Goal: Contribute content

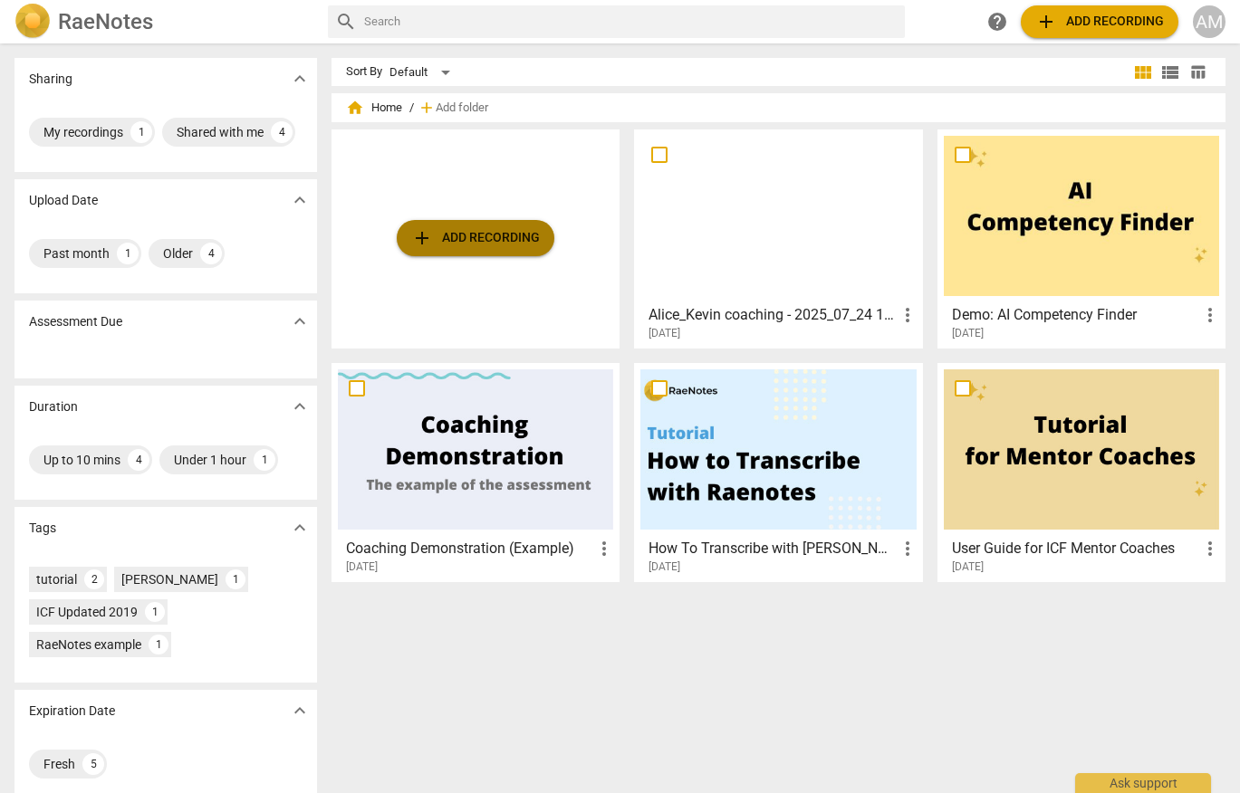
click at [483, 237] on span "add Add recording" at bounding box center [475, 238] width 129 height 22
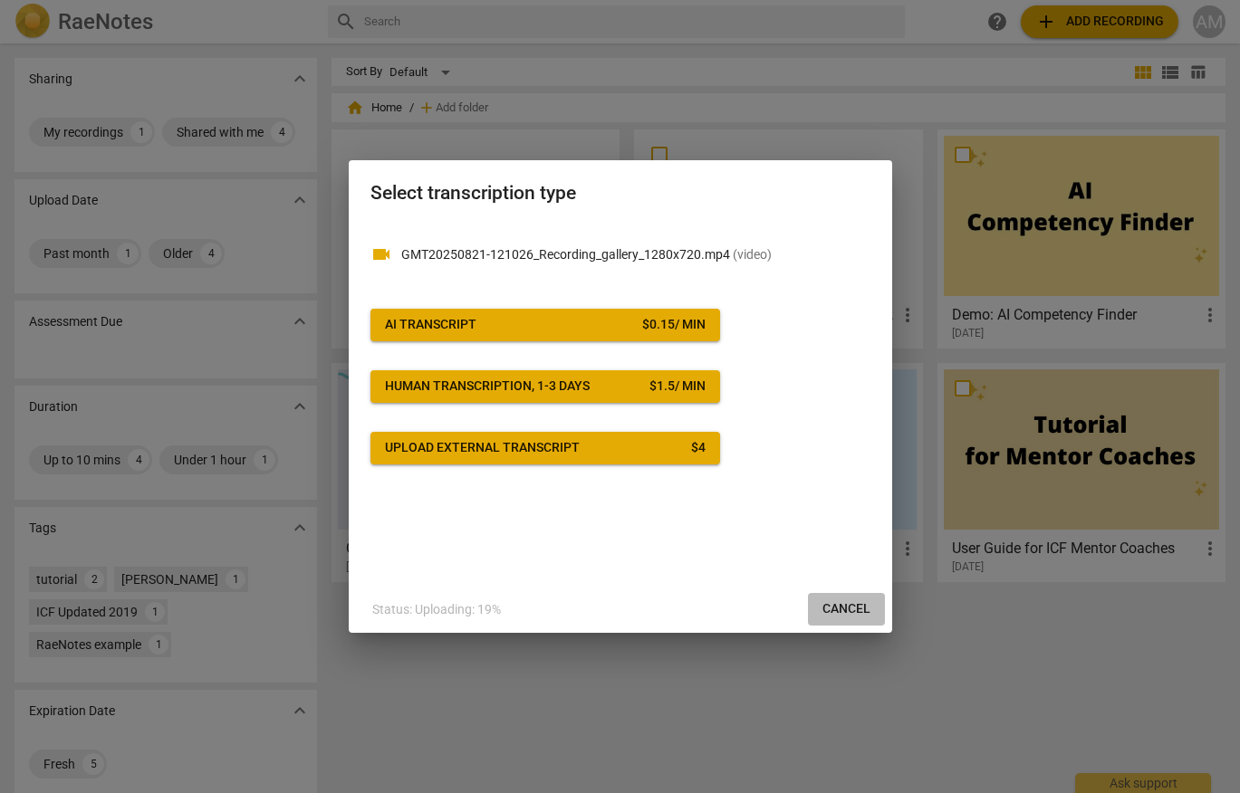
click at [849, 607] on span "Cancel" at bounding box center [846, 609] width 48 height 18
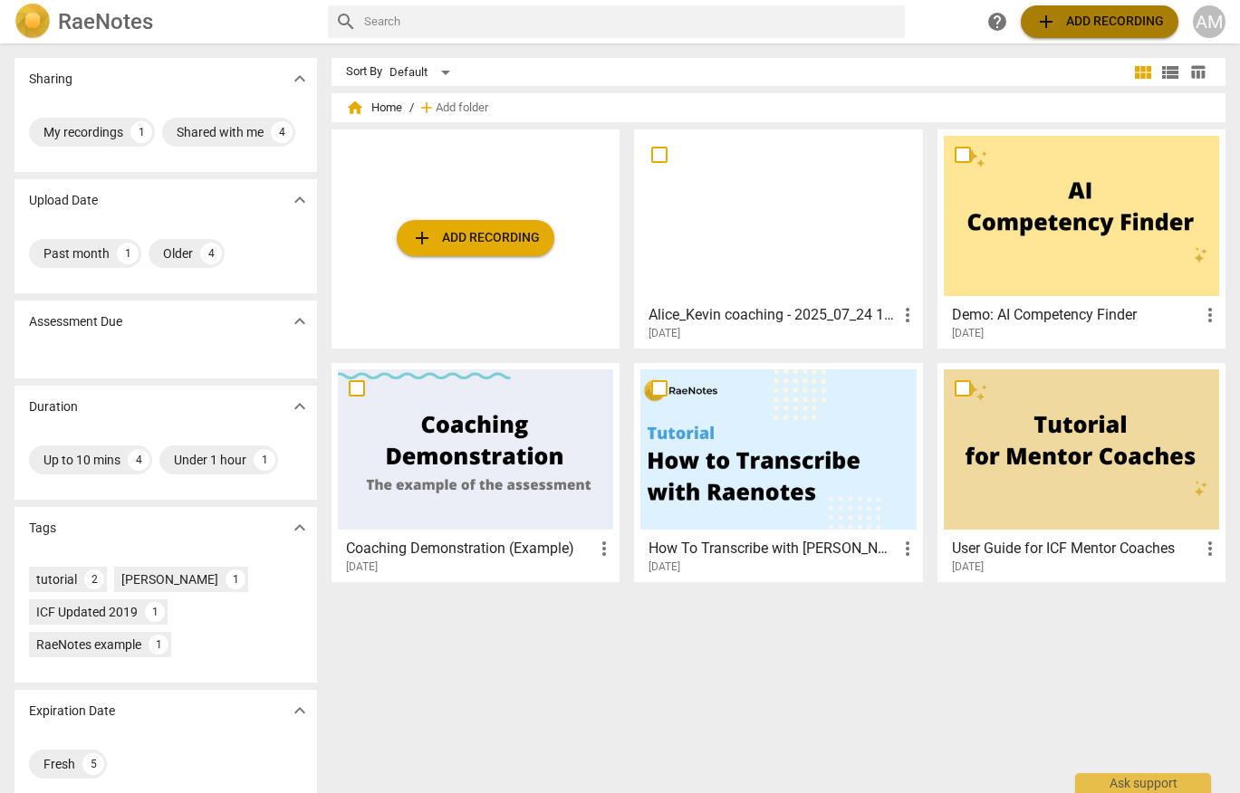
click at [1056, 24] on span "add" at bounding box center [1046, 22] width 22 height 22
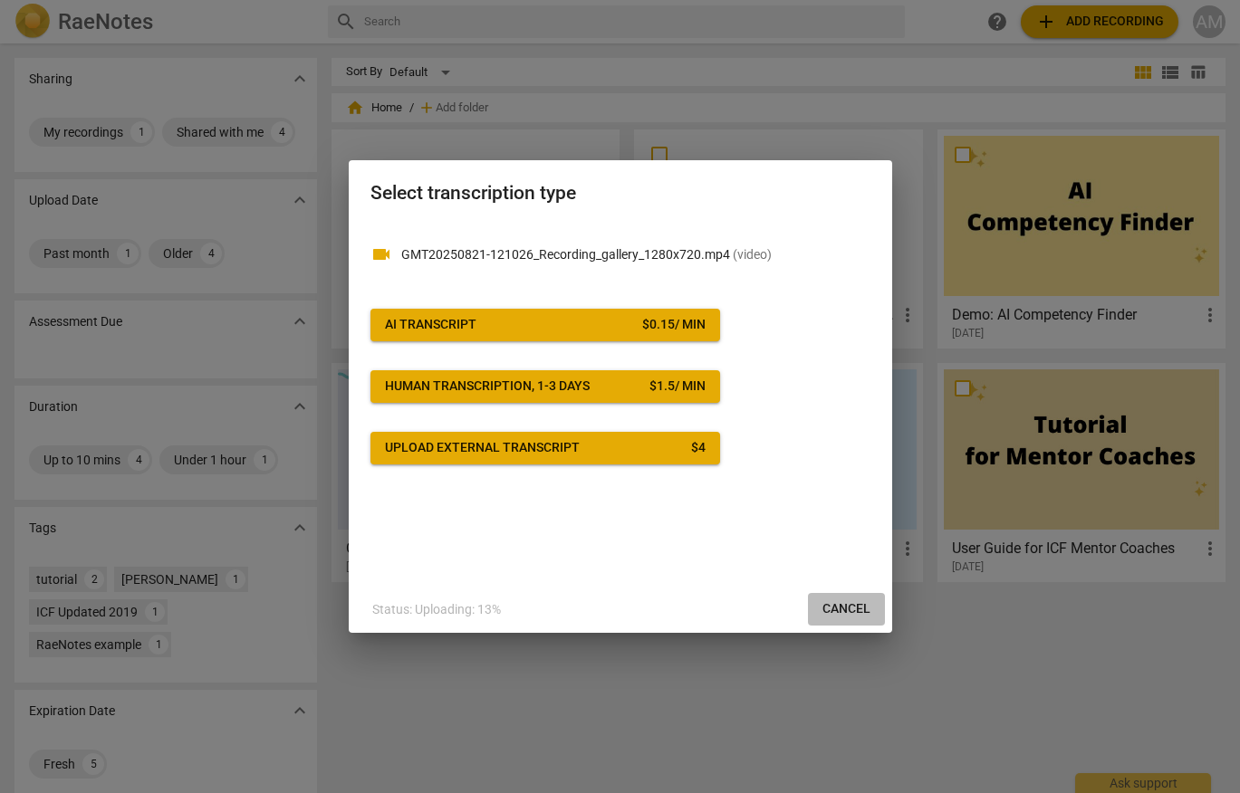
click at [849, 609] on span "Cancel" at bounding box center [846, 609] width 48 height 18
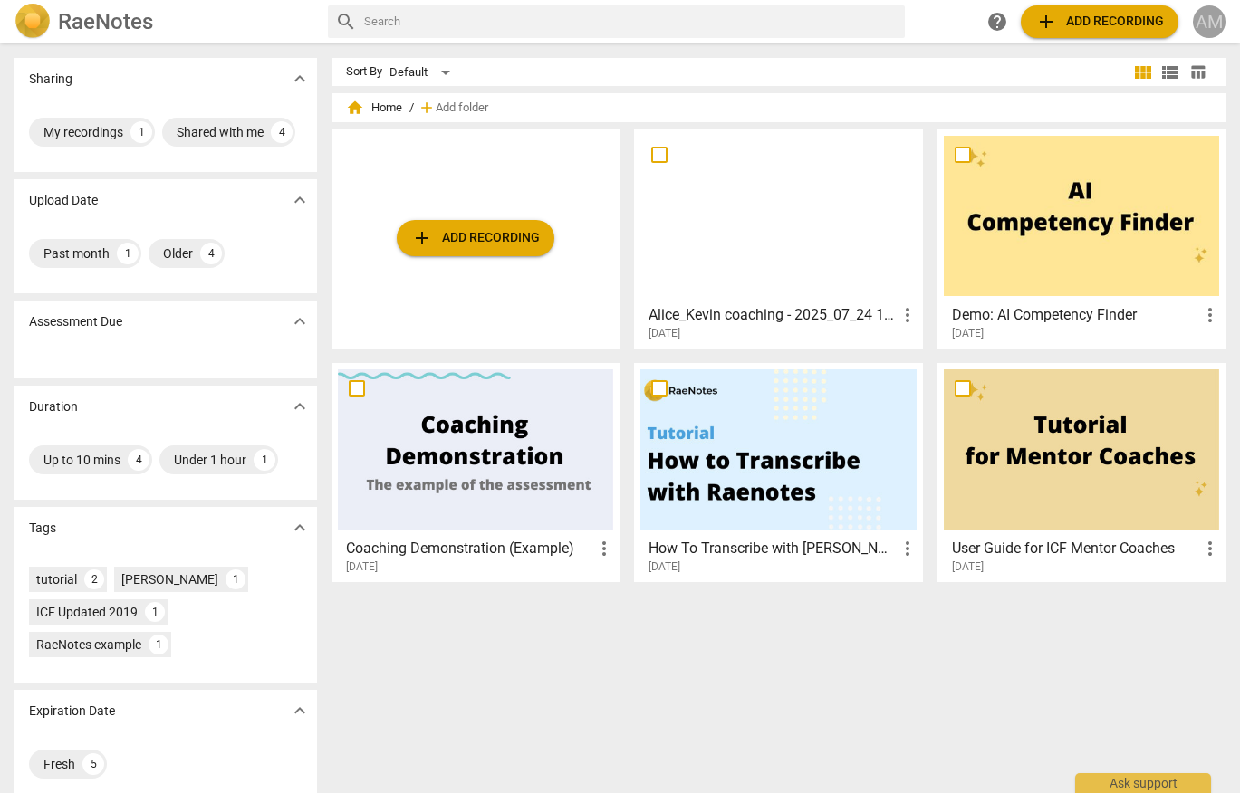
click at [1210, 19] on div "AM" at bounding box center [1209, 21] width 33 height 33
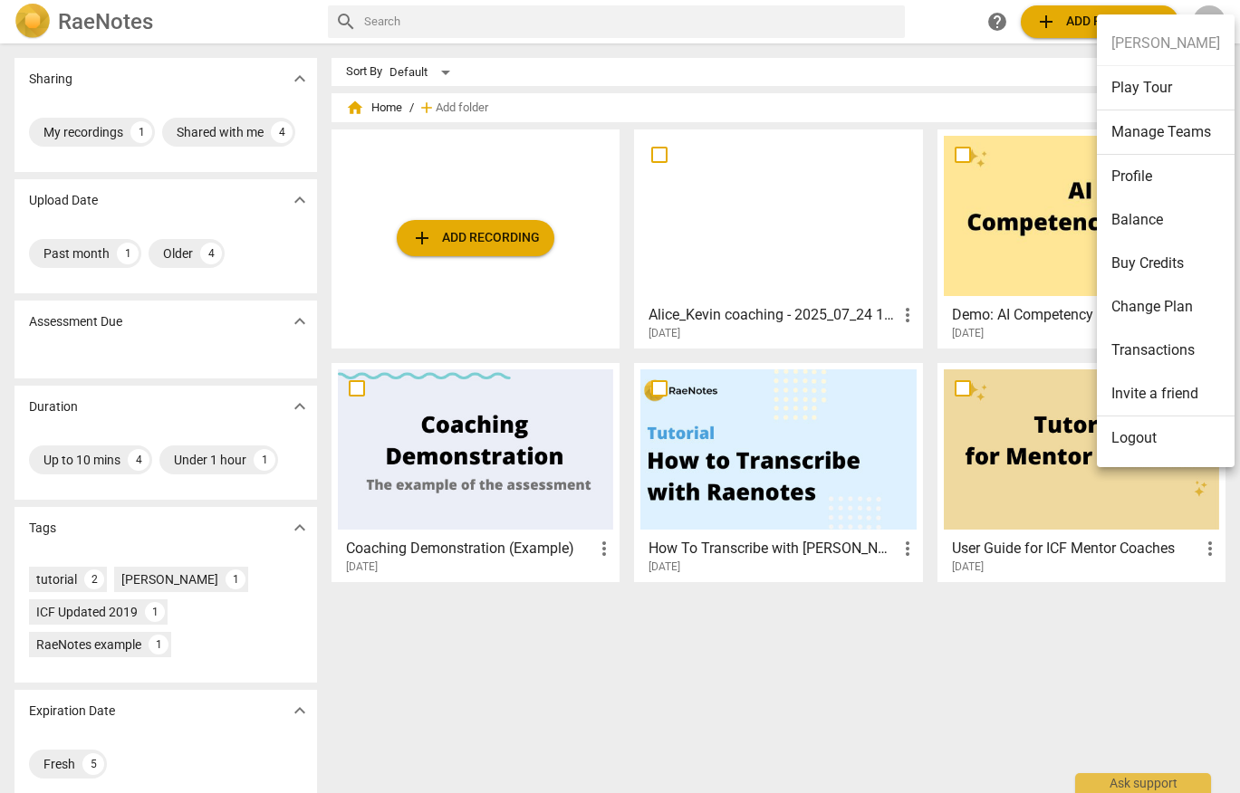
click at [573, 651] on div at bounding box center [620, 396] width 1240 height 793
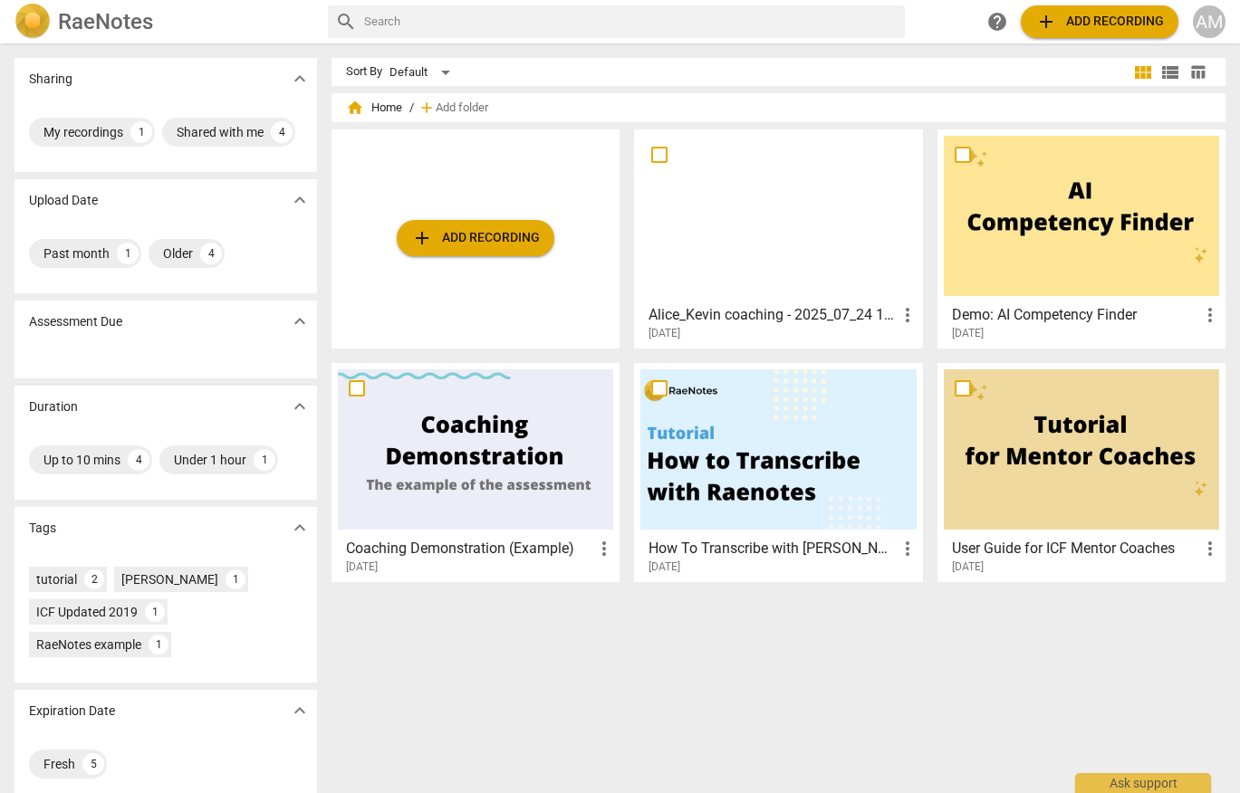
click at [98, 26] on h2 "RaeNotes" at bounding box center [105, 21] width 95 height 25
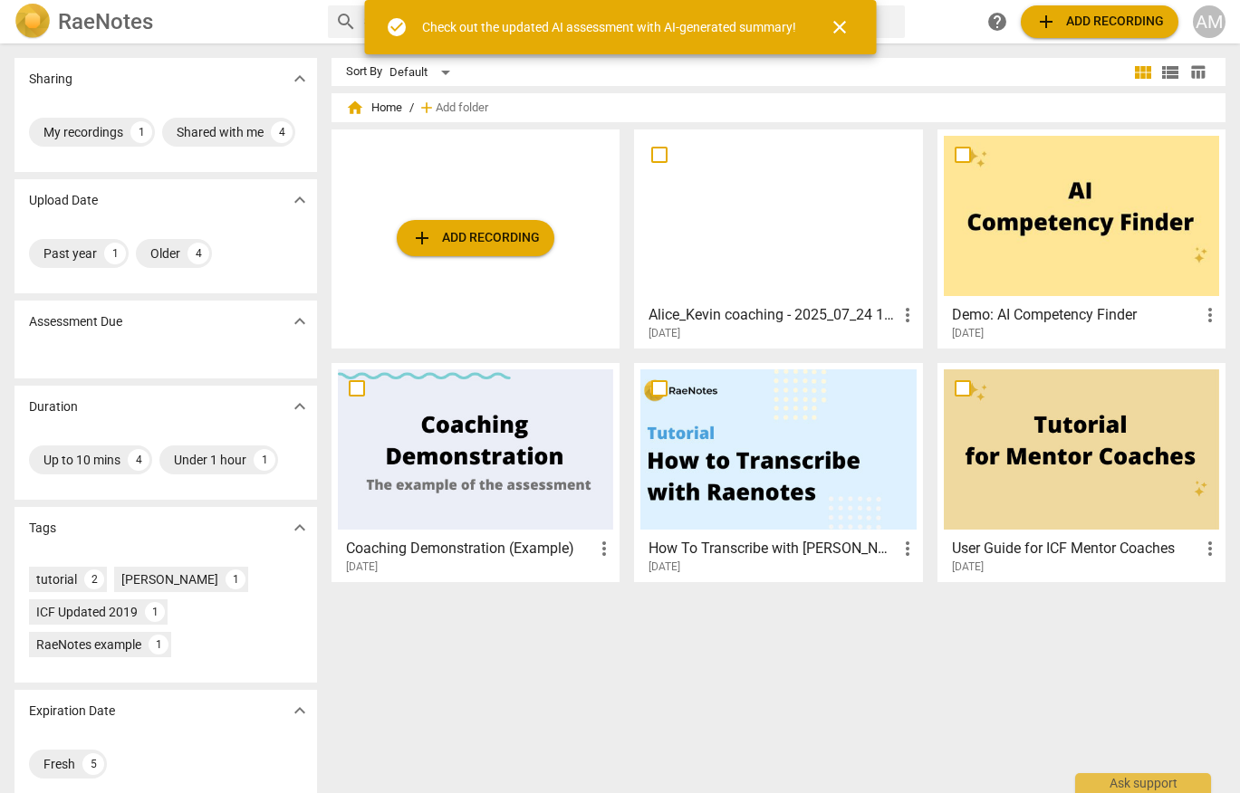
click at [844, 30] on span "close" at bounding box center [840, 27] width 22 height 22
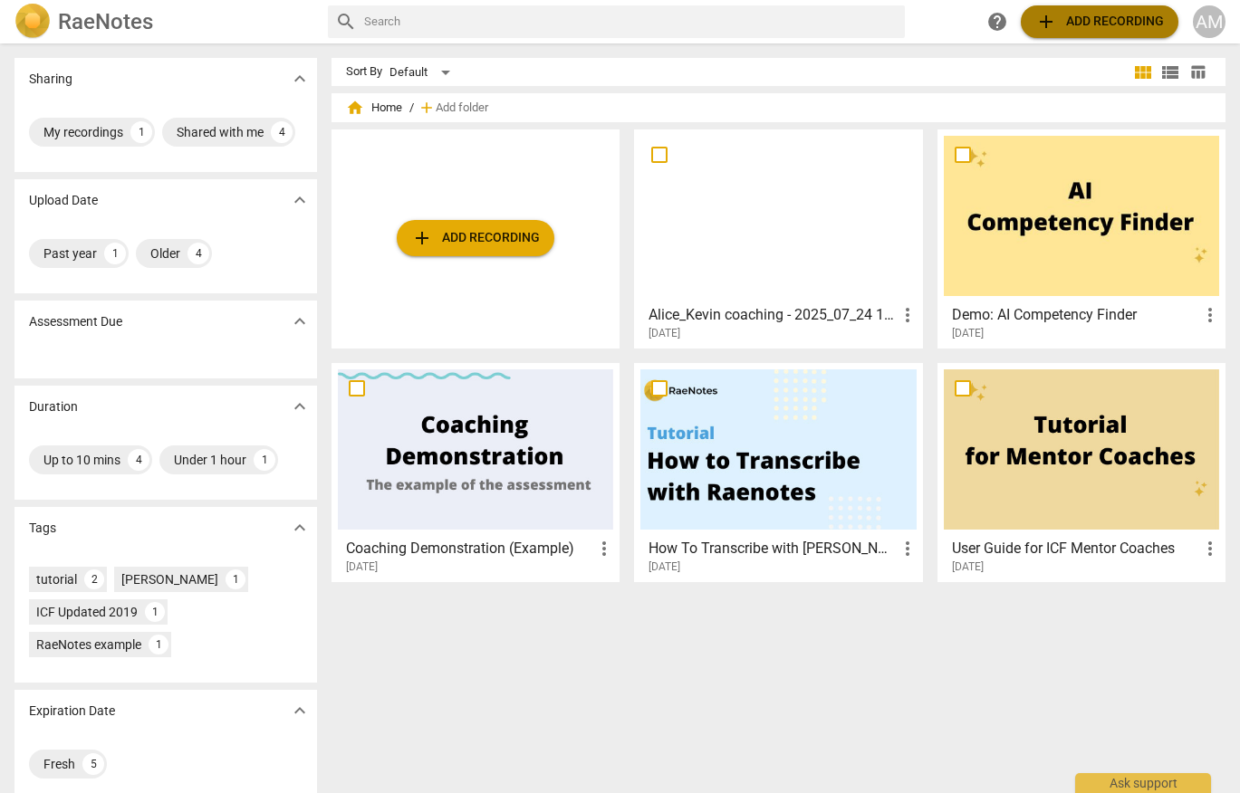
click at [1087, 9] on button "add Add recording" at bounding box center [1100, 21] width 158 height 33
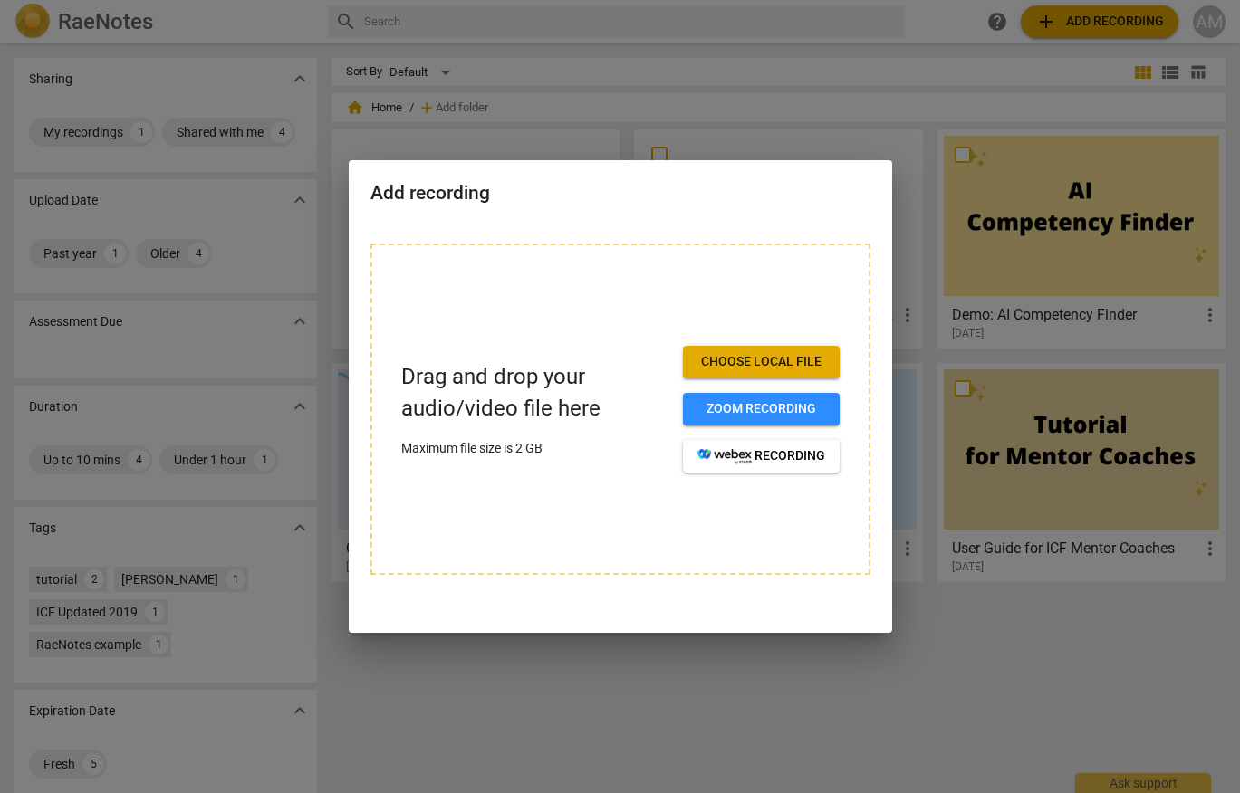
click at [977, 686] on div at bounding box center [620, 396] width 1240 height 793
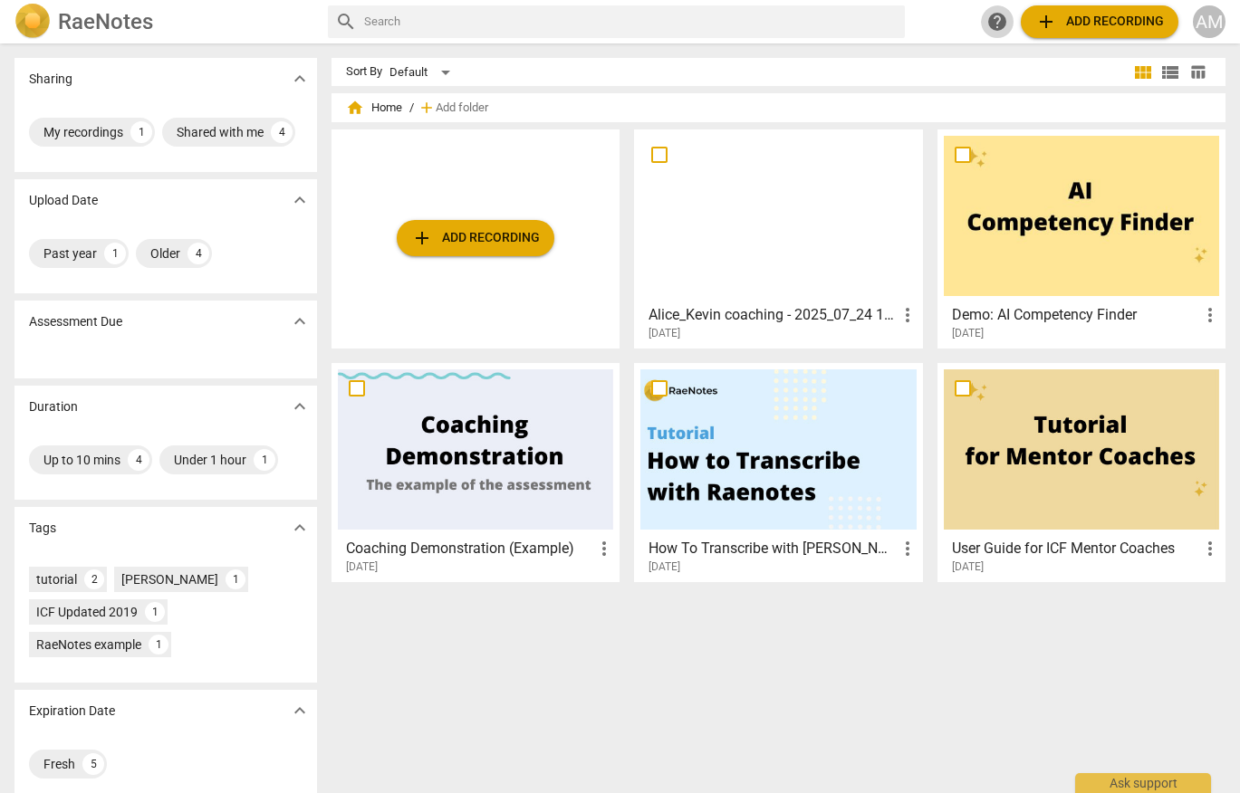
click at [996, 25] on span "help" at bounding box center [997, 22] width 22 height 22
click at [904, 314] on span "more_vert" at bounding box center [908, 315] width 22 height 22
click at [926, 359] on li "Delete" at bounding box center [925, 358] width 69 height 43
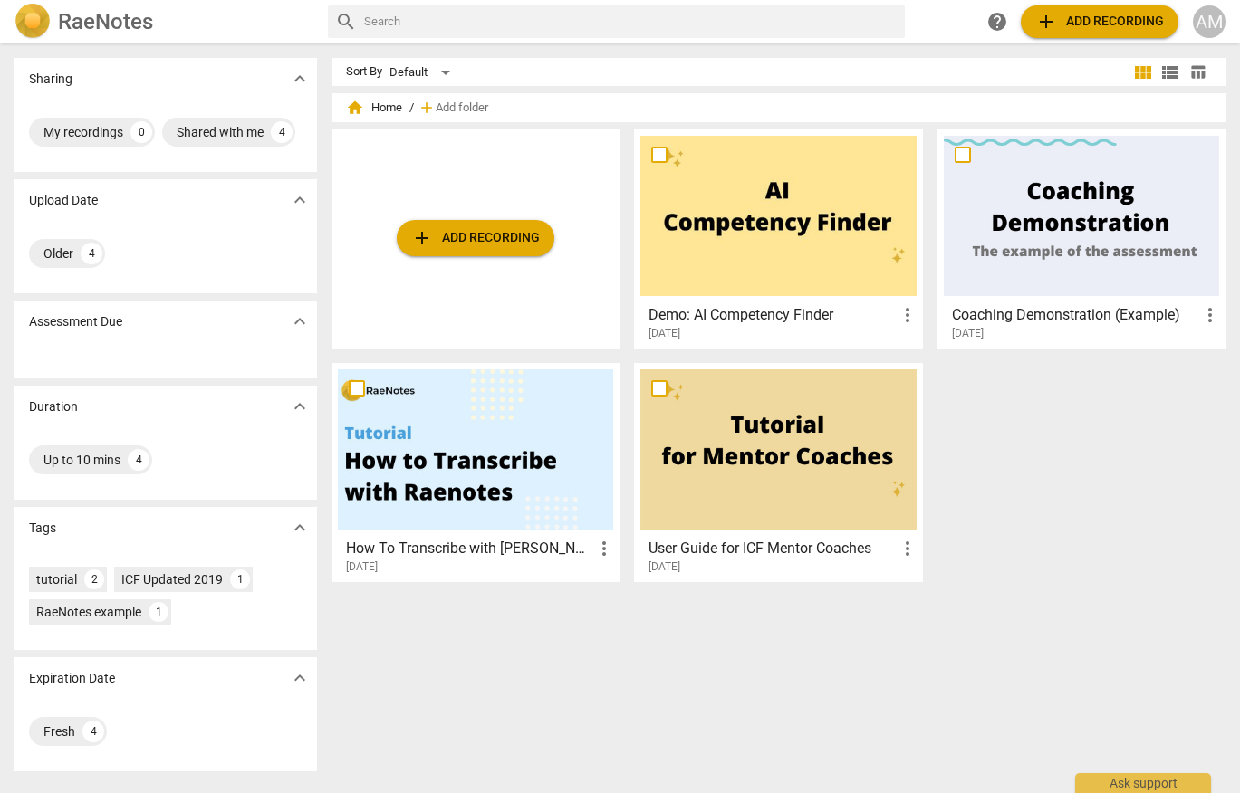
click at [463, 241] on span "add Add recording" at bounding box center [475, 238] width 129 height 22
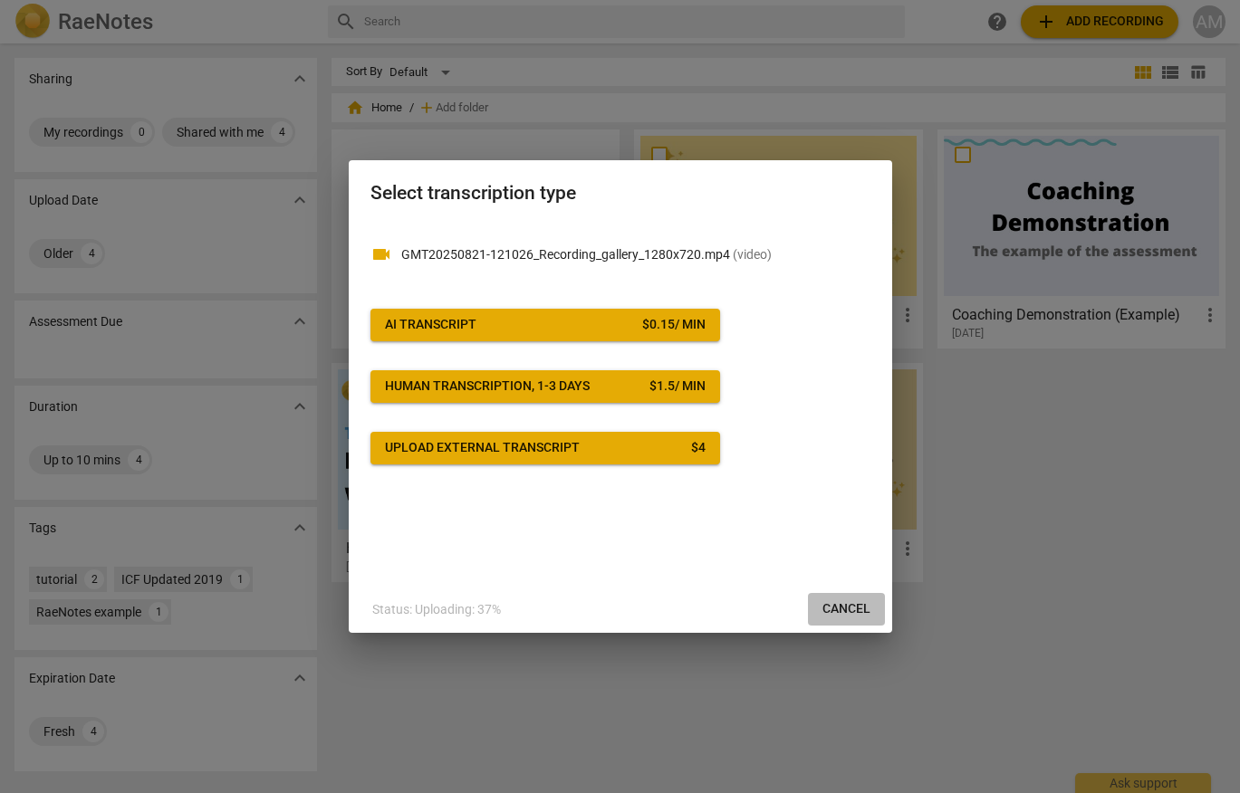
click at [843, 612] on span "Cancel" at bounding box center [846, 609] width 48 height 18
